Goal: Information Seeking & Learning: Learn about a topic

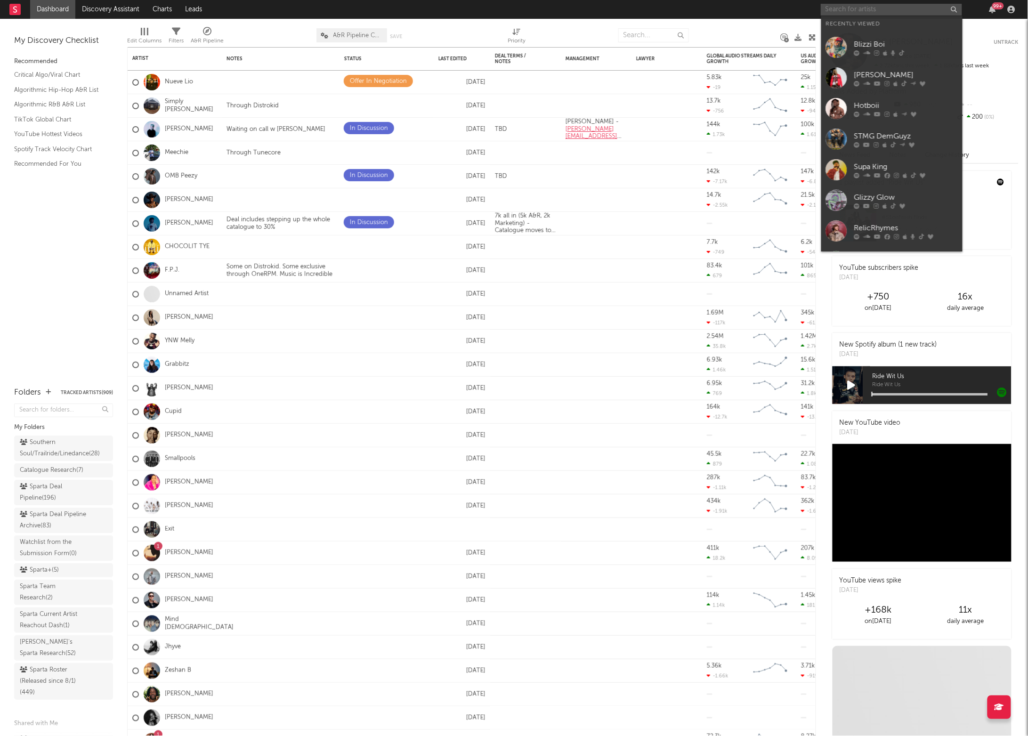
click at [847, 9] on input "text" at bounding box center [891, 10] width 141 height 12
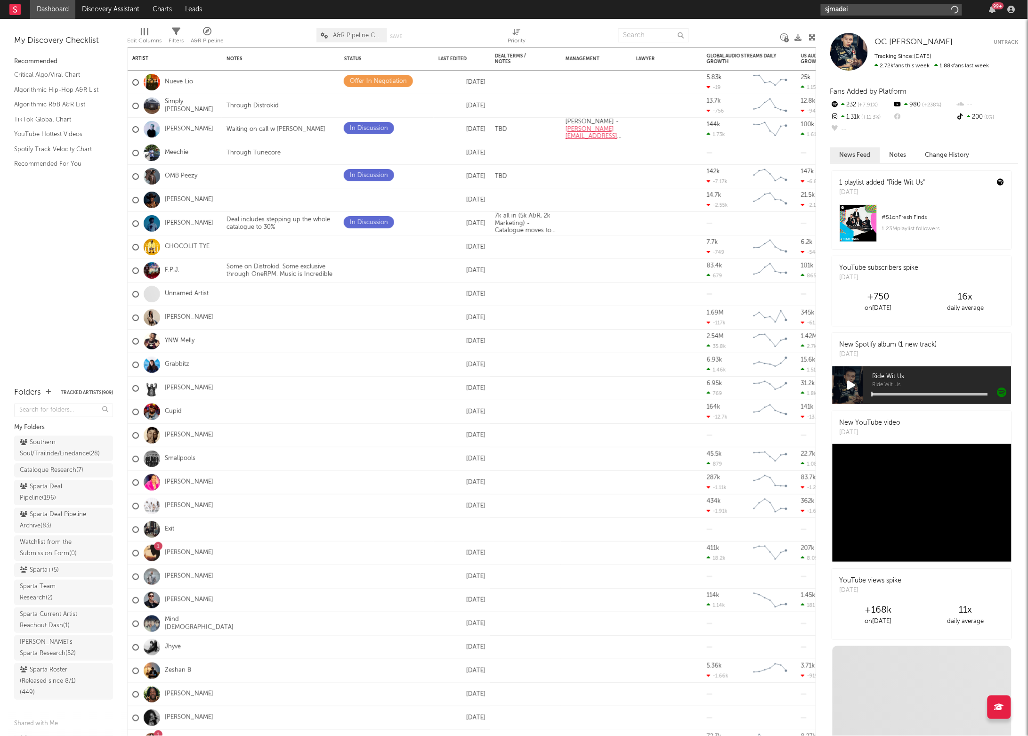
type input "sjmadeit"
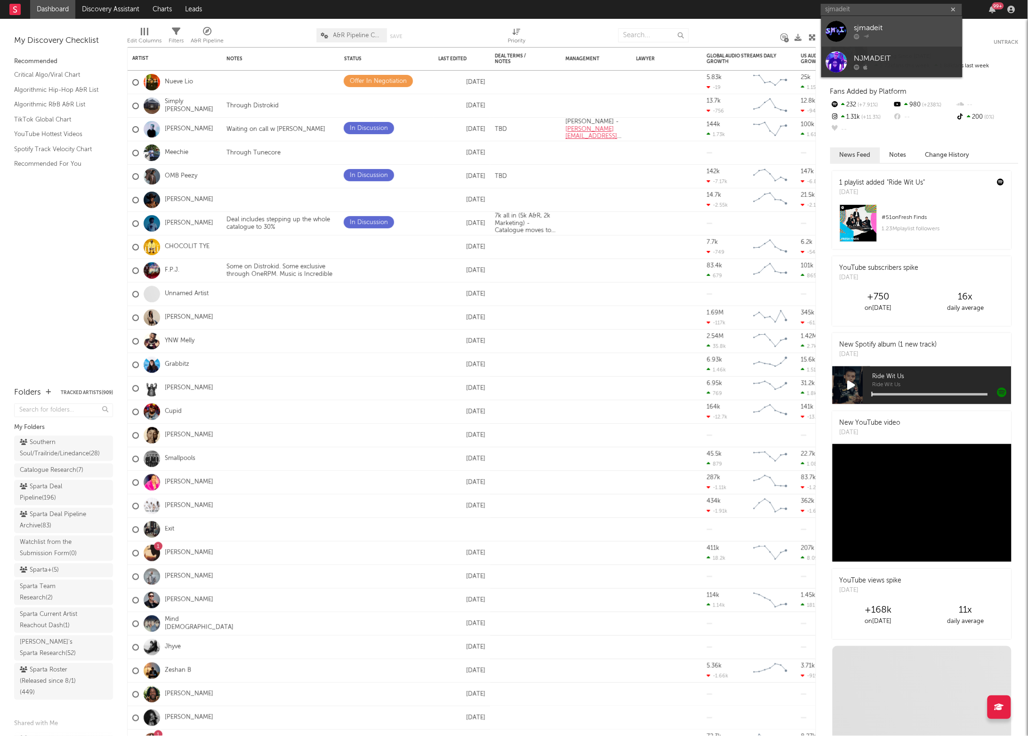
click at [839, 24] on div at bounding box center [836, 31] width 21 height 21
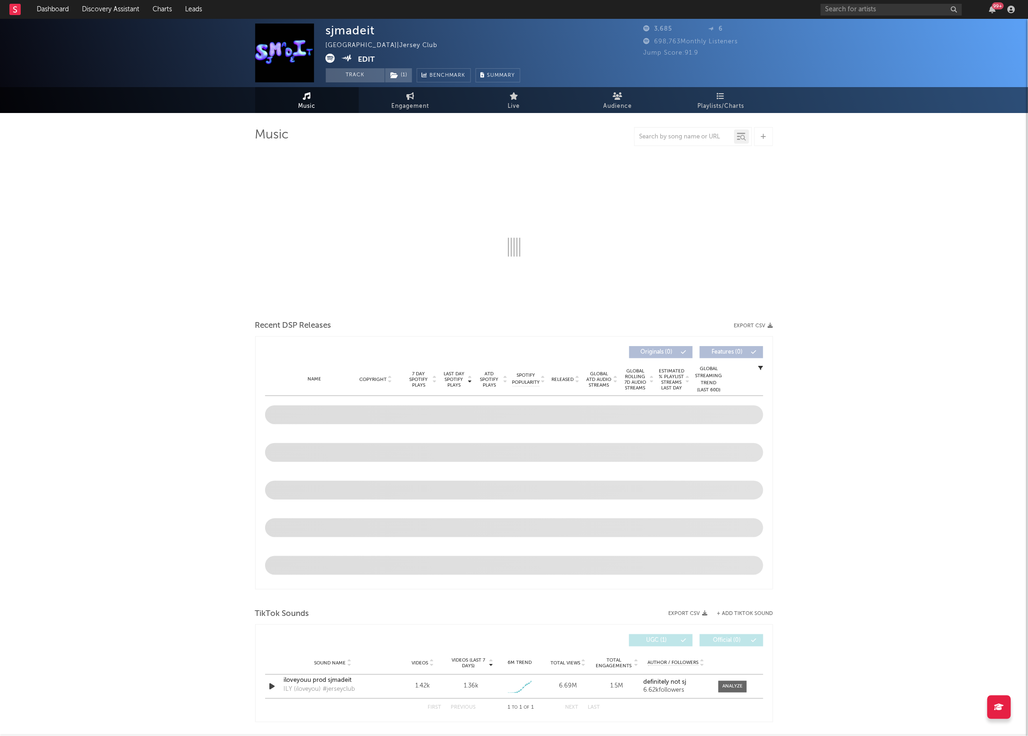
select select "1w"
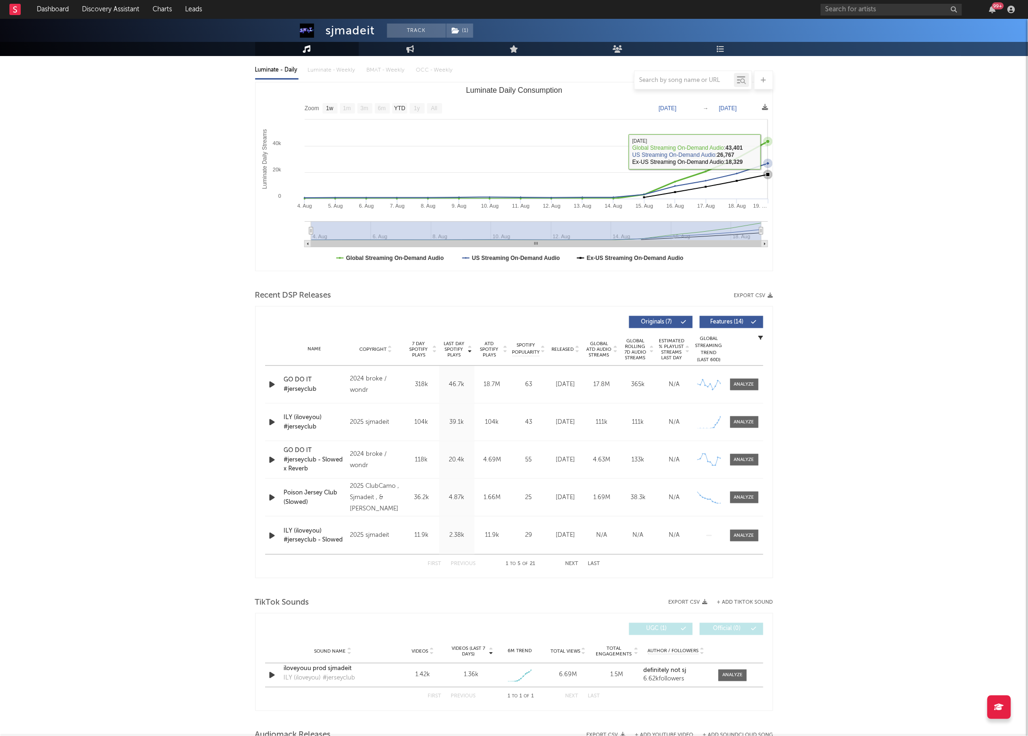
scroll to position [107, 0]
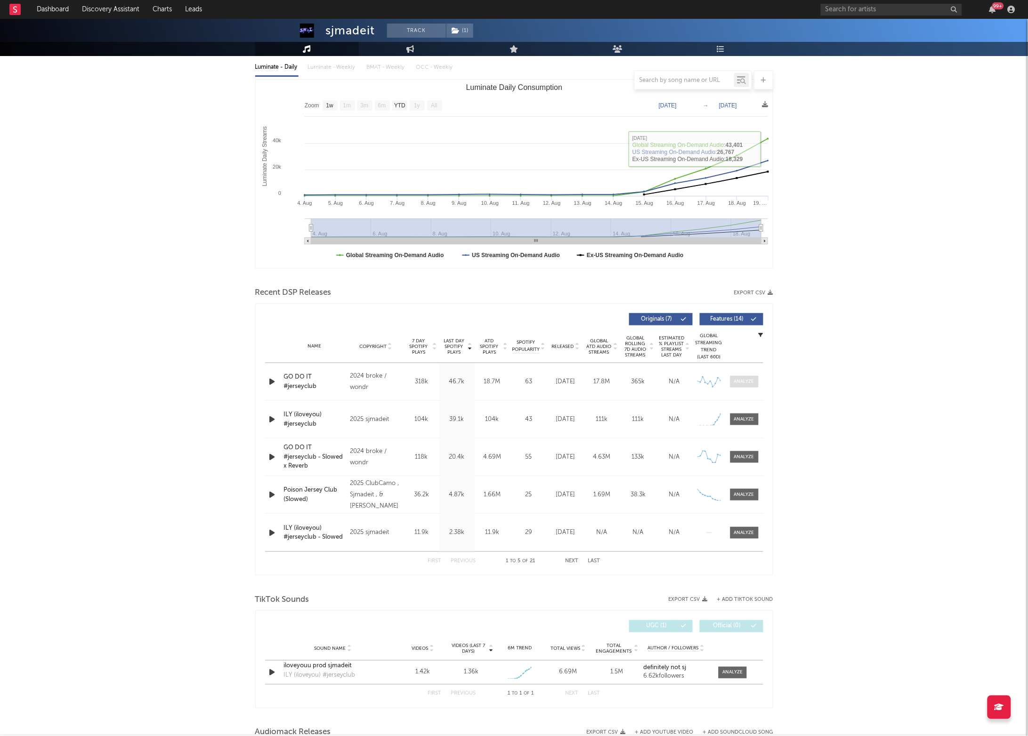
click at [739, 378] on div at bounding box center [744, 381] width 20 height 7
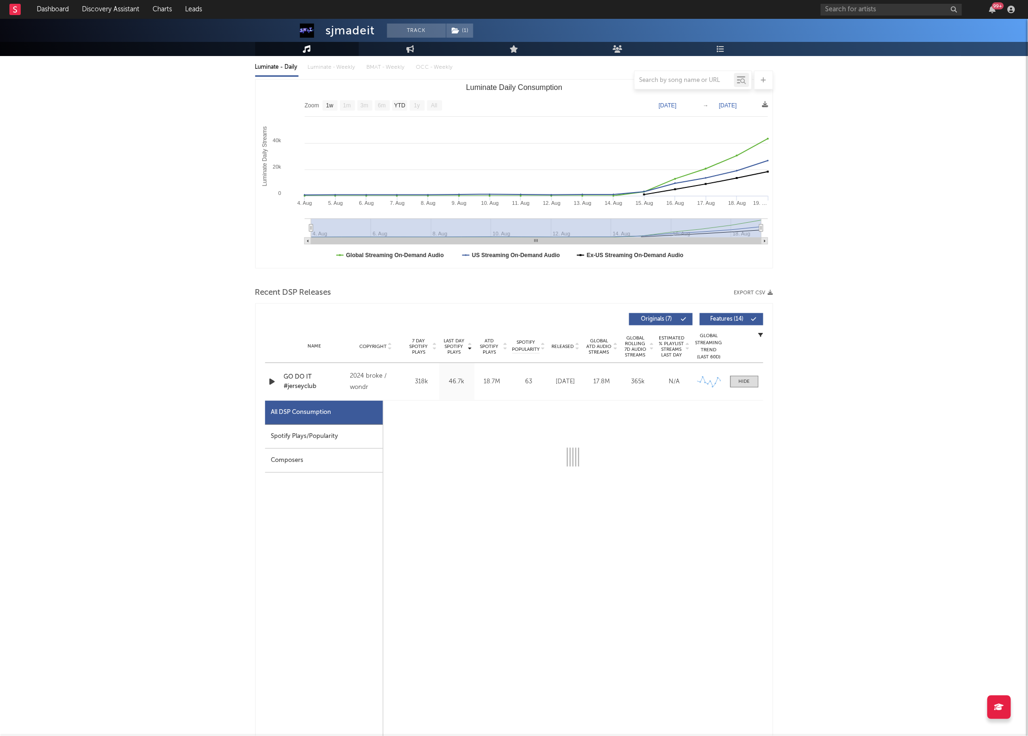
scroll to position [292, 0]
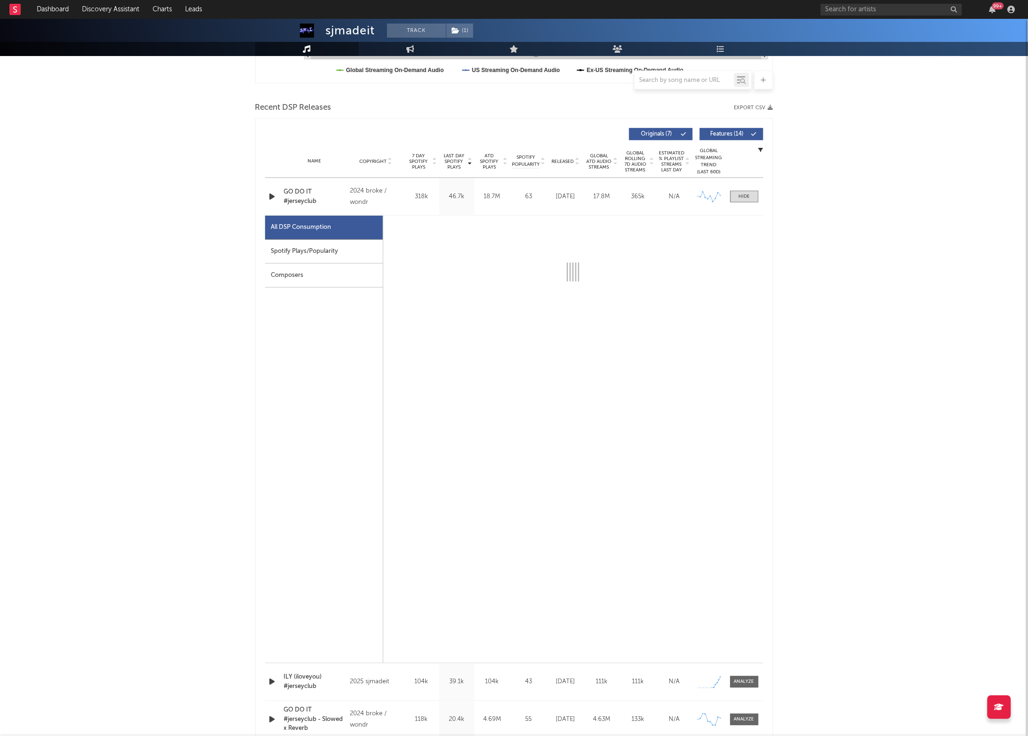
select select "6m"
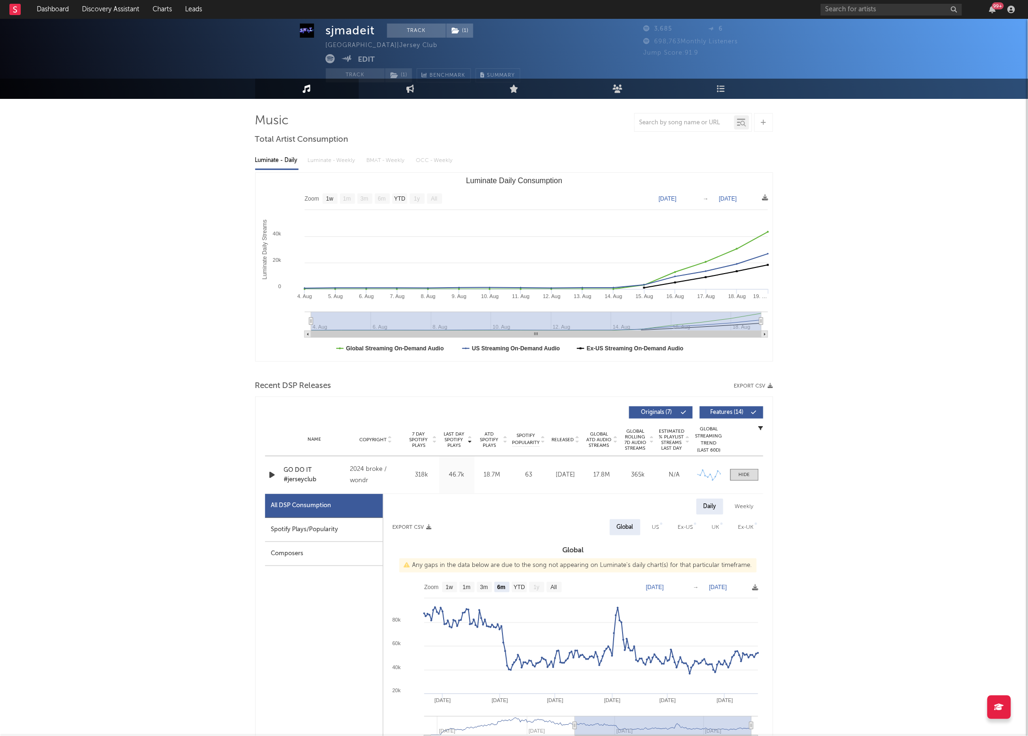
scroll to position [15, 0]
